Goal: Task Accomplishment & Management: Manage account settings

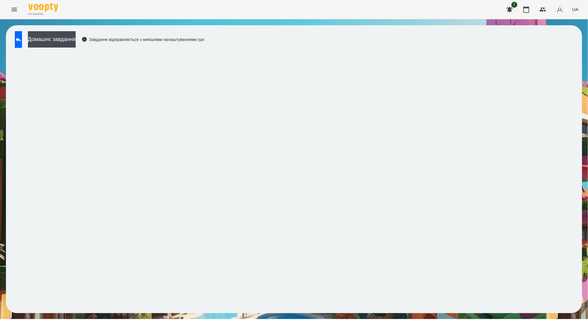
click at [19, 10] on button "Menu" at bounding box center [14, 9] width 14 height 14
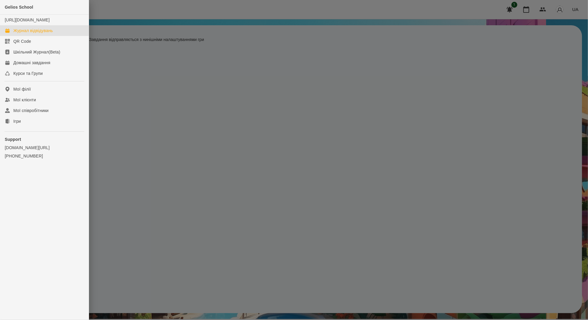
drag, startPoint x: 37, startPoint y: 38, endPoint x: 49, endPoint y: 35, distance: 13.1
click at [37, 34] on div "Журнал відвідувань" at bounding box center [33, 31] width 40 height 6
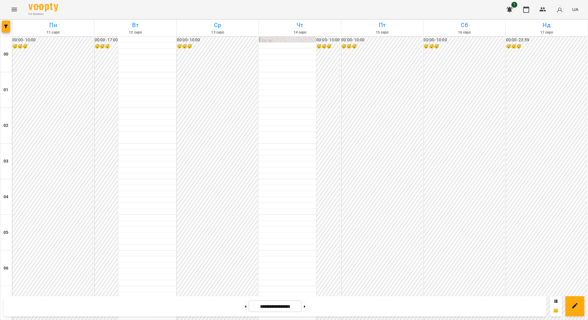
scroll to position [475, 0]
click at [16, 12] on icon "Menu" at bounding box center [14, 9] width 7 height 7
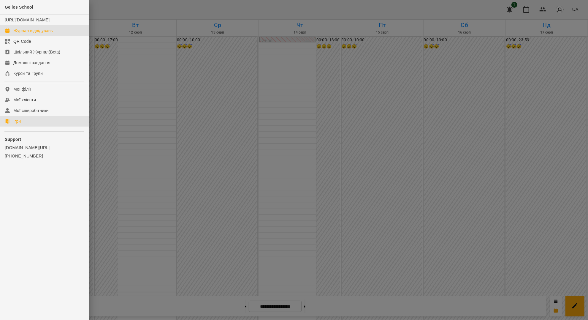
click at [31, 127] on link "Ігри" at bounding box center [44, 121] width 89 height 11
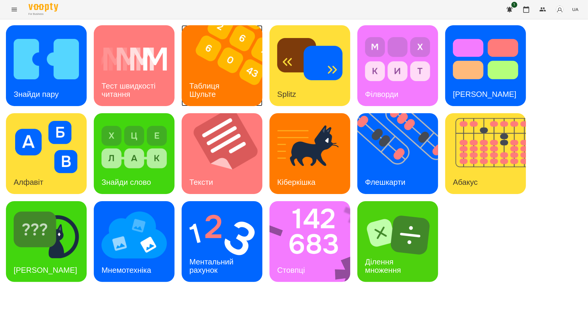
click at [220, 87] on h3 "Таблиця Шульте" at bounding box center [206, 89] width 32 height 17
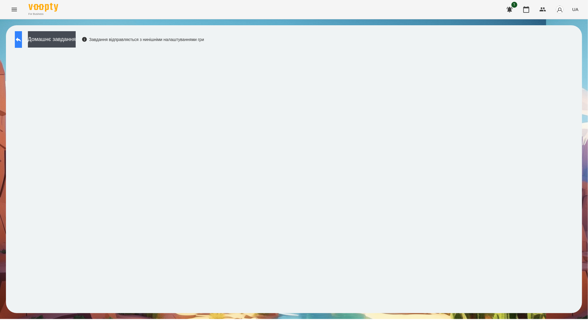
click at [22, 44] on button at bounding box center [18, 39] width 7 height 17
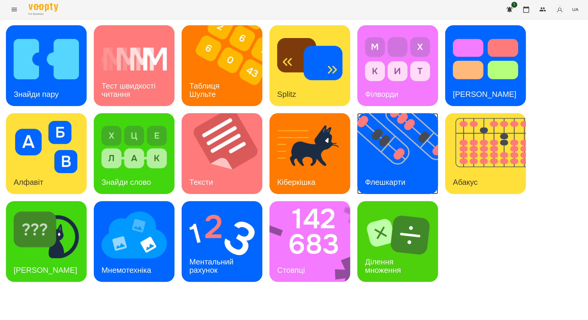
click at [394, 159] on img at bounding box center [402, 153] width 88 height 81
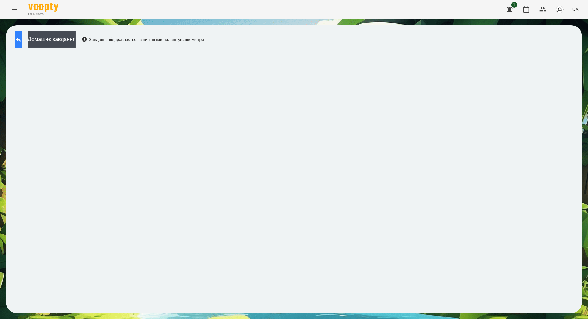
click at [22, 45] on button at bounding box center [18, 39] width 7 height 17
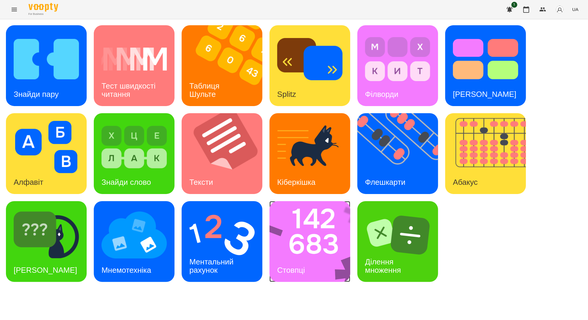
click at [292, 233] on img at bounding box center [314, 241] width 89 height 81
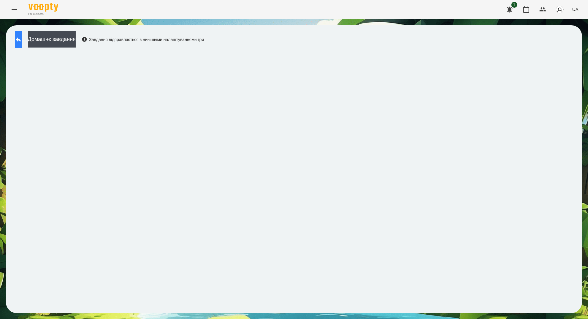
click at [22, 37] on icon at bounding box center [18, 39] width 7 height 7
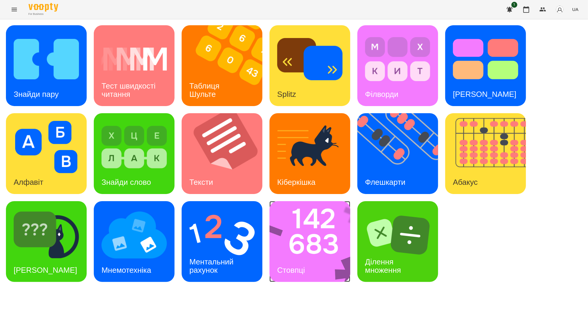
click at [312, 266] on div "Стовпці" at bounding box center [291, 269] width 43 height 23
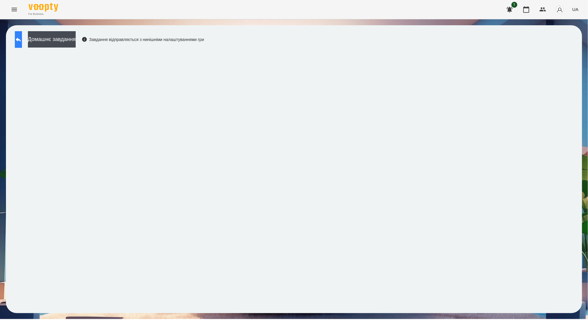
click at [22, 41] on button at bounding box center [18, 39] width 7 height 17
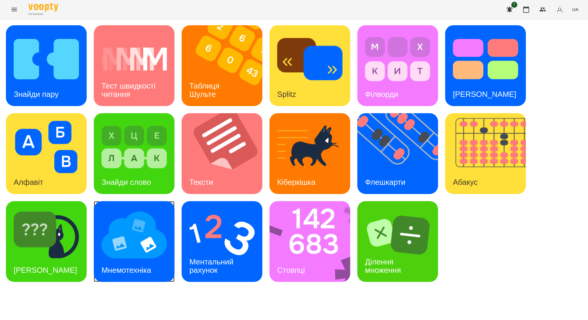
click at [126, 263] on div "Мнемотехніка" at bounding box center [126, 269] width 65 height 23
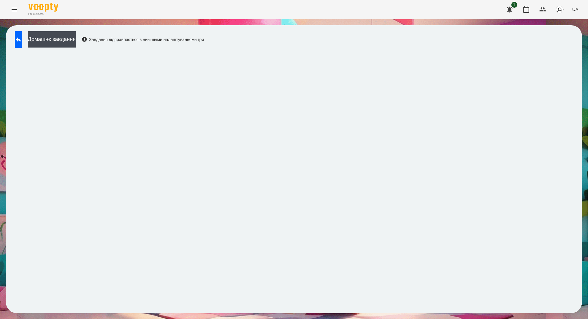
click at [380, 17] on div "For Business 1 UA" at bounding box center [294, 9] width 588 height 19
click at [17, 43] on button at bounding box center [18, 39] width 7 height 17
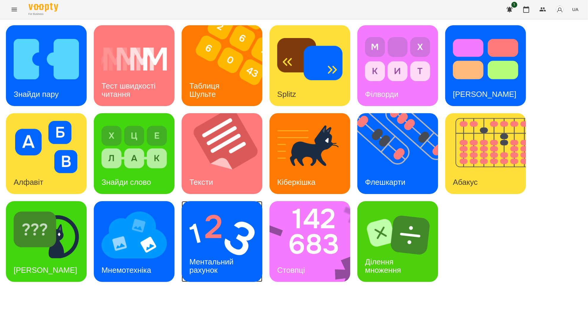
click at [229, 258] on h3 "Ментальний рахунок" at bounding box center [213, 265] width 46 height 17
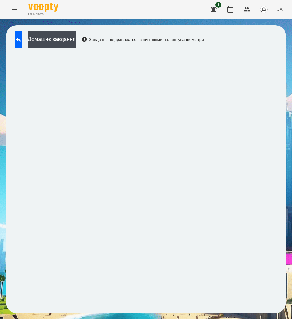
click at [14, 12] on icon "Menu" at bounding box center [14, 9] width 7 height 7
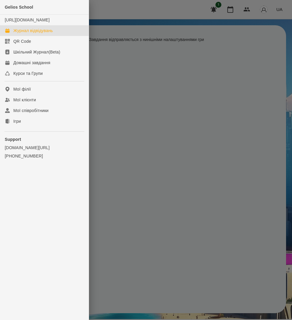
click at [30, 34] on div "Журнал відвідувань" at bounding box center [33, 31] width 40 height 6
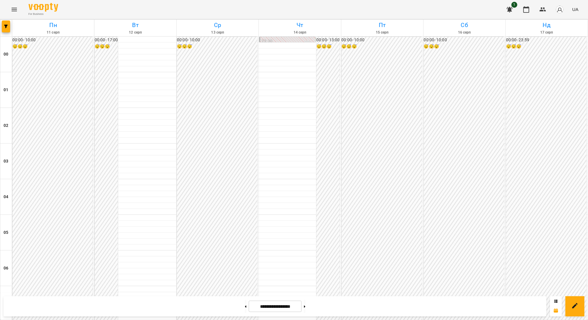
scroll to position [559, 0]
click at [306, 307] on icon at bounding box center [304, 306] width 1 height 2
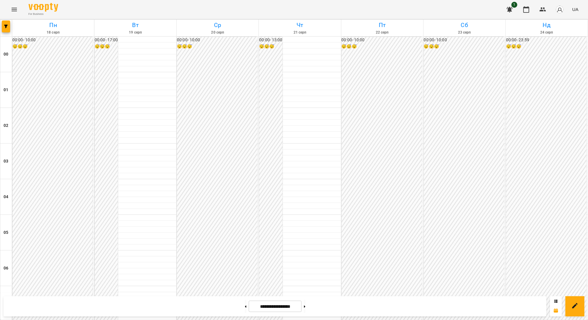
scroll to position [440, 0]
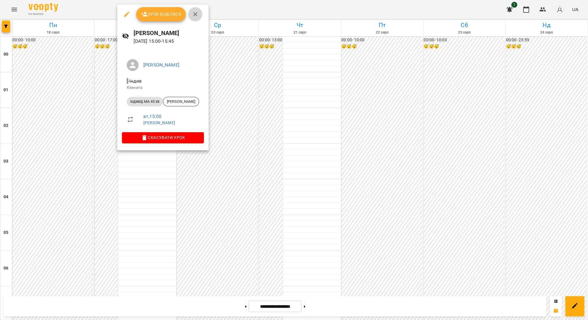
click at [194, 16] on icon "button" at bounding box center [195, 14] width 7 height 7
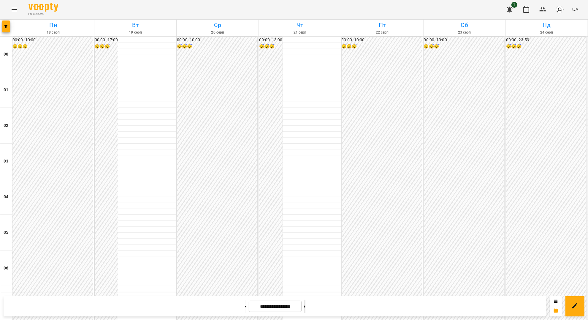
click at [306, 312] on button at bounding box center [304, 306] width 1 height 13
click at [245, 307] on button at bounding box center [245, 306] width 1 height 13
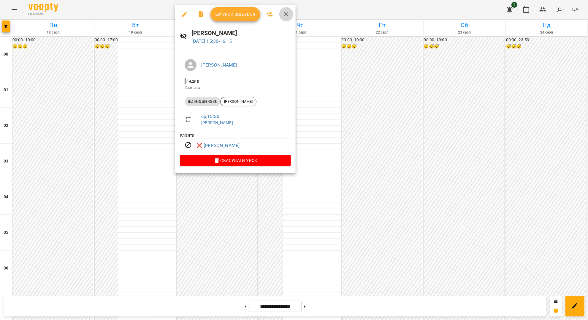
click at [288, 14] on icon "button" at bounding box center [286, 14] width 7 height 7
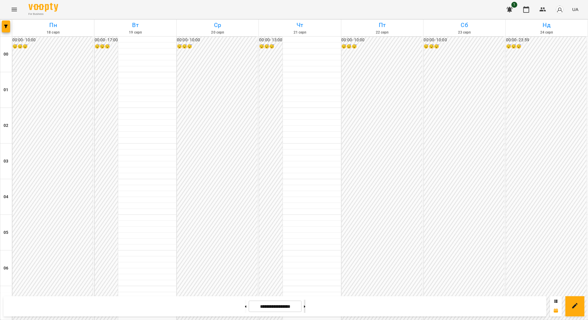
click at [306, 307] on icon at bounding box center [304, 306] width 1 height 2
click at [245, 309] on button at bounding box center [245, 306] width 1 height 13
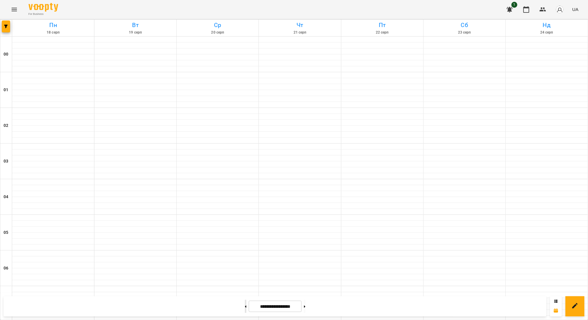
click at [245, 309] on button at bounding box center [245, 306] width 1 height 13
type input "**********"
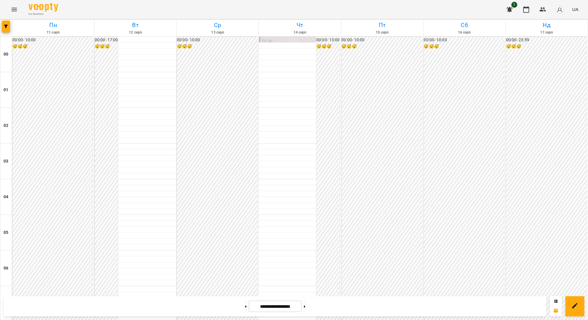
scroll to position [440, 0]
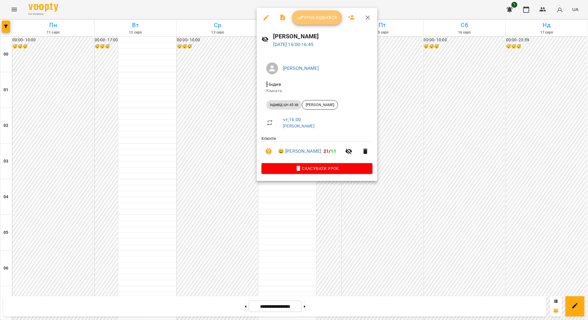
drag, startPoint x: 312, startPoint y: 14, endPoint x: 311, endPoint y: 20, distance: 6.0
click at [312, 14] on span "Урок відбувся" at bounding box center [317, 17] width 40 height 7
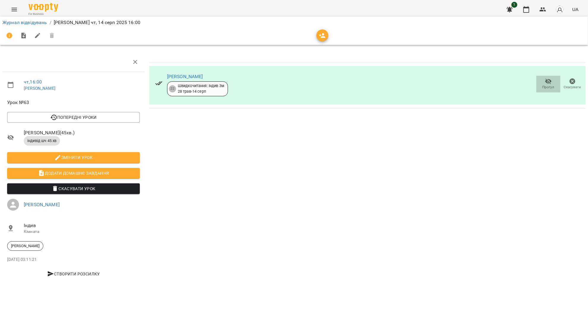
click at [546, 81] on icon "button" at bounding box center [549, 82] width 7 height 6
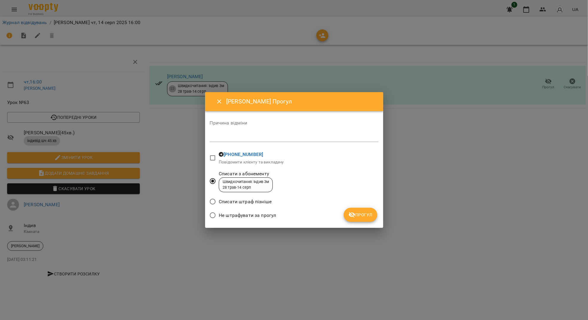
click at [366, 213] on span "Прогул" at bounding box center [361, 214] width 24 height 7
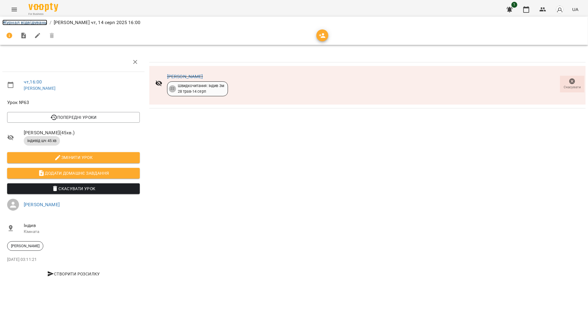
click at [20, 21] on link "Журнал відвідувань" at bounding box center [24, 23] width 45 height 6
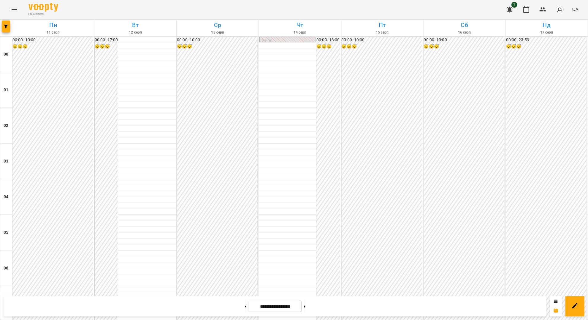
scroll to position [515, 0]
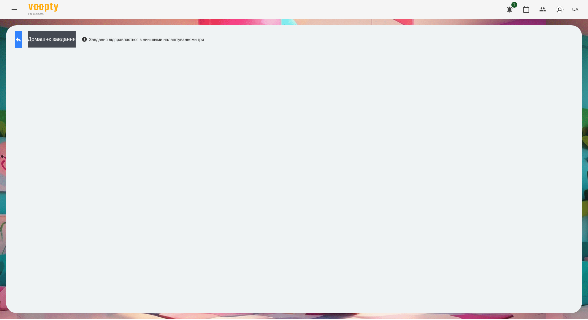
click at [20, 38] on button at bounding box center [18, 39] width 7 height 17
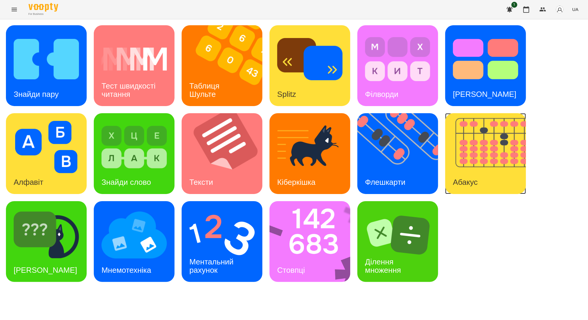
click at [468, 164] on img at bounding box center [490, 153] width 88 height 81
